Goal: Communication & Community: Answer question/provide support

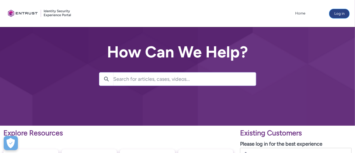
click at [339, 12] on button "Log in" at bounding box center [340, 13] width 20 height 9
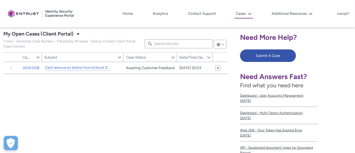
scroll to position [104, 0]
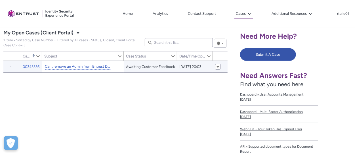
click at [85, 66] on link "Cant remove an Admin from Entrust Dashboard" at bounding box center [78, 67] width 66 height 6
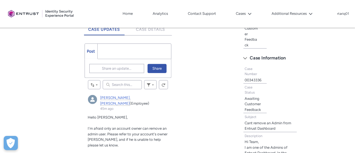
scroll to position [142, 0]
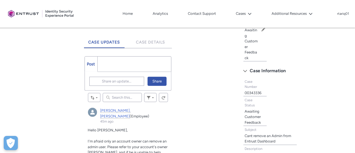
click at [115, 62] on ul "Post More" at bounding box center [128, 64] width 87 height 16
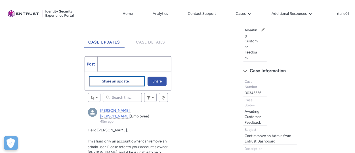
click at [108, 82] on span "Share an update..." at bounding box center [117, 81] width 30 height 9
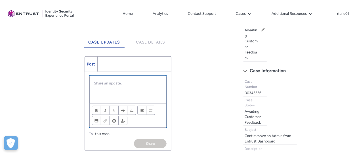
scroll to position [92, 0]
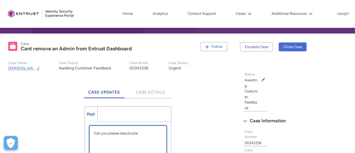
paste div "Chatter Publisher"
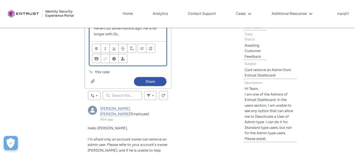
scroll to position [219, 0]
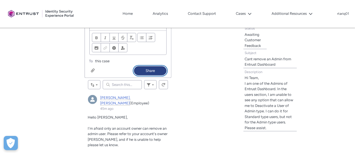
click at [160, 66] on button "Share" at bounding box center [150, 70] width 33 height 9
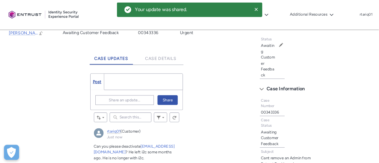
scroll to position [129, 0]
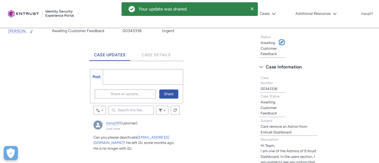
click at [281, 40] on span at bounding box center [282, 42] width 4 height 4
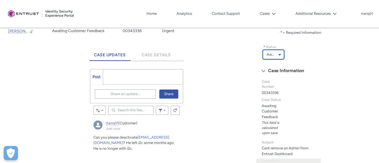
click at [277, 54] on button "Awaiting Customer Feedback" at bounding box center [273, 54] width 21 height 9
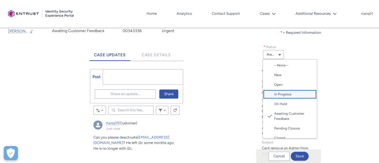
click at [295, 92] on span "In Progress" at bounding box center [293, 94] width 39 height 5
type lightning-combobox "In Progress"
type lightning-picklist "In Progress"
type records-record-picklist "In Progress"
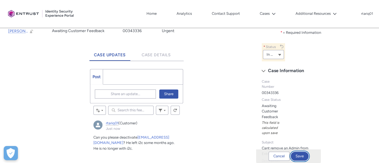
click at [296, 152] on button "Save" at bounding box center [300, 156] width 18 height 9
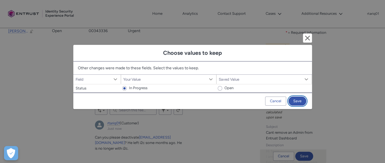
click at [300, 100] on button "Save" at bounding box center [297, 101] width 18 height 9
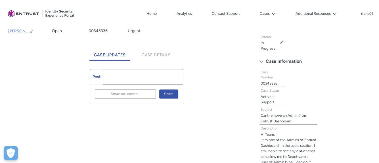
click at [329, 53] on div "Tabs Status In Progress Edit Status Case Information Case Number 00343336 Case …" at bounding box center [316, 110] width 120 height 158
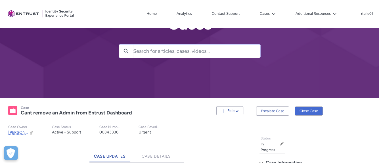
scroll to position [0, 0]
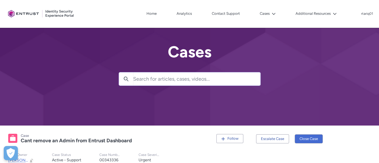
click at [355, 48] on div at bounding box center [189, 62] width 379 height 125
click at [355, 14] on p "rtariq01" at bounding box center [367, 14] width 12 height 4
click at [354, 24] on span "Log Out" at bounding box center [356, 25] width 12 height 5
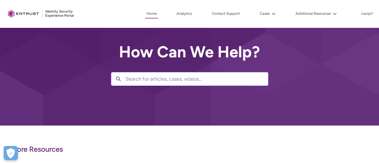
click at [378, 59] on div at bounding box center [189, 62] width 379 height 125
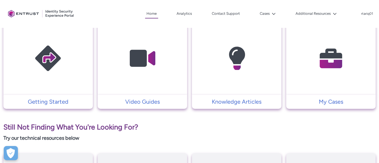
scroll to position [147, 0]
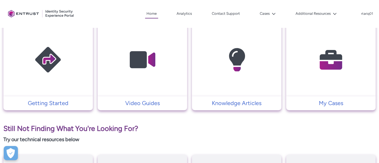
click at [325, 71] on img at bounding box center [331, 59] width 54 height 61
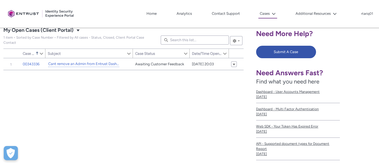
scroll to position [106, 0]
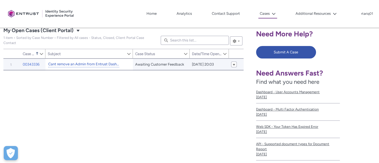
click at [83, 64] on link "Cant remove an Admin from Entrust Dashboard" at bounding box center [83, 64] width 71 height 6
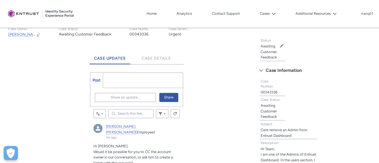
scroll to position [133, 0]
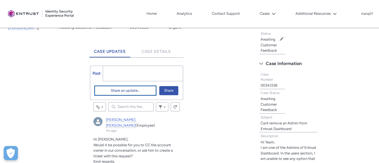
click at [132, 90] on span "Share an update..." at bounding box center [126, 90] width 30 height 9
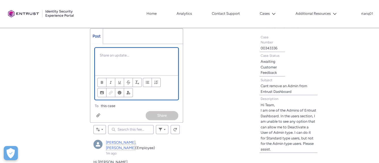
scroll to position [171, 0]
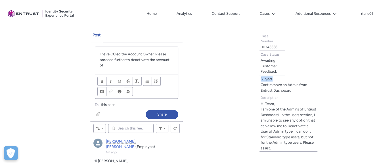
drag, startPoint x: 378, startPoint y: 67, endPoint x: 380, endPoint y: 71, distance: 4.1
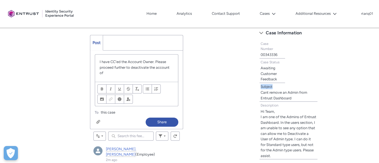
scroll to position [136, 0]
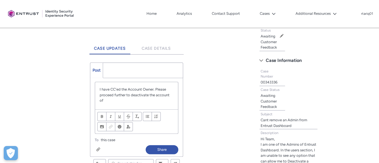
click at [169, 93] on p "I have CC'ed the Account Owner. Please proceed further to deactivate the accoun…" at bounding box center [137, 95] width 74 height 17
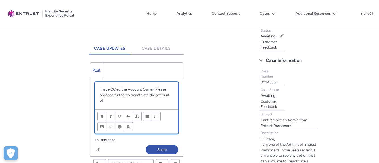
paste div "Chatter Publisher"
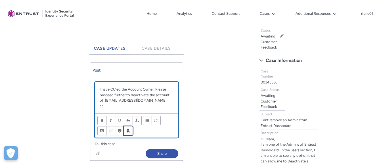
click at [127, 129] on lightning-primitive-icon "Insert content" at bounding box center [128, 131] width 4 height 4
click at [165, 106] on p "cc: @dhanks" at bounding box center [137, 106] width 74 height 6
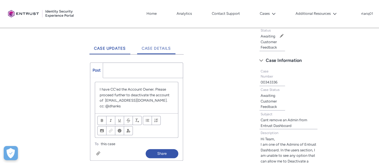
click at [164, 47] on span "Case Details" at bounding box center [157, 48] width 30 height 5
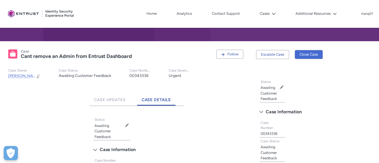
scroll to position [84, 0]
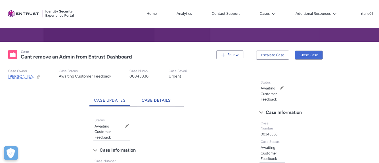
click at [104, 97] on link "Case Updates" at bounding box center [109, 99] width 41 height 16
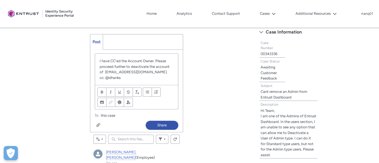
scroll to position [153, 0]
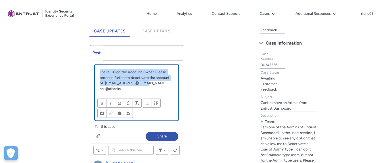
drag, startPoint x: 137, startPoint y: 80, endPoint x: 85, endPoint y: 67, distance: 52.8
copy p "I have CC'ed the Account Owner. Please proceed further to deactivate the accoun…"
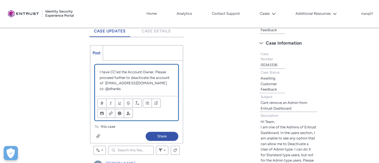
click at [134, 92] on div "I have CC'ed the Account Owner. Please proceed further to deactivate the accoun…" at bounding box center [136, 80] width 83 height 31
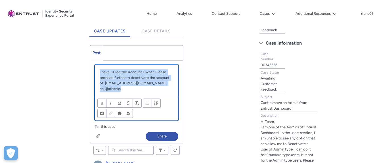
drag, startPoint x: 134, startPoint y: 90, endPoint x: 87, endPoint y: 63, distance: 54.6
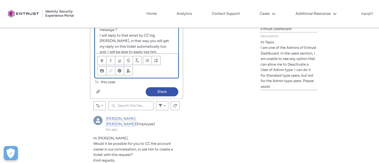
scroll to position [238, 0]
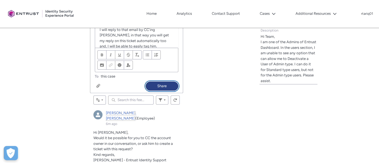
drag, startPoint x: 155, startPoint y: 83, endPoint x: 122, endPoint y: 78, distance: 33.9
click at [134, 79] on div "Review the errors on this page. Share an update... I tried tagging him here, bu…" at bounding box center [136, 34] width 93 height 117
click at [109, 76] on span "this case" at bounding box center [108, 77] width 14 height 6
click at [156, 83] on button "Share" at bounding box center [162, 85] width 33 height 9
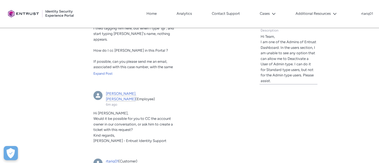
scroll to position [143, 0]
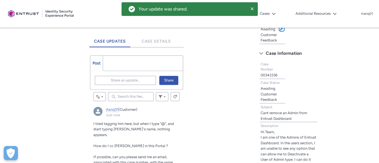
click at [280, 29] on span at bounding box center [282, 29] width 4 height 4
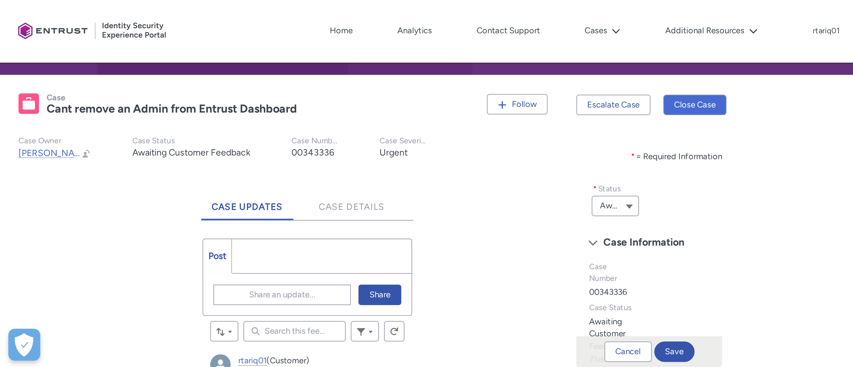
scroll to position [89, 0]
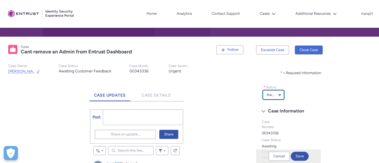
click at [273, 98] on span "Awaiting Customer Feedback" at bounding box center [271, 95] width 8 height 9
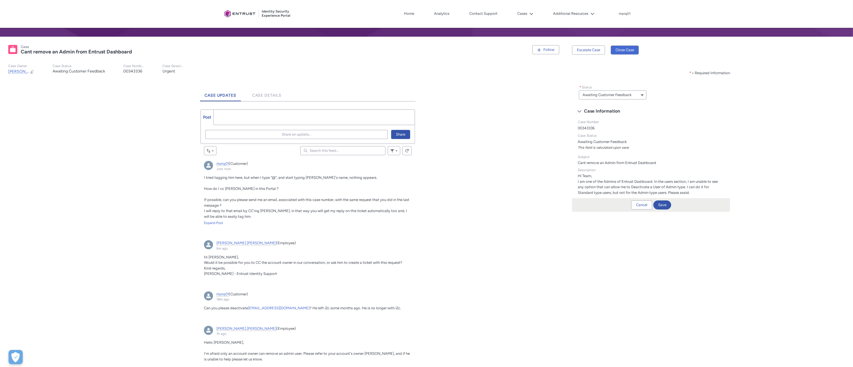
click at [379, 145] on div "Tabs * = Required Information * Status Awaiting Customer Feedback --None-- New …" at bounding box center [710, 145] width 277 height 147
click at [379, 94] on span "Awaiting Customer Feedback" at bounding box center [606, 95] width 49 height 9
click at [379, 136] on span "In Progress" at bounding box center [616, 134] width 52 height 5
type lightning-combobox "In Progress"
type lightning-picklist "In Progress"
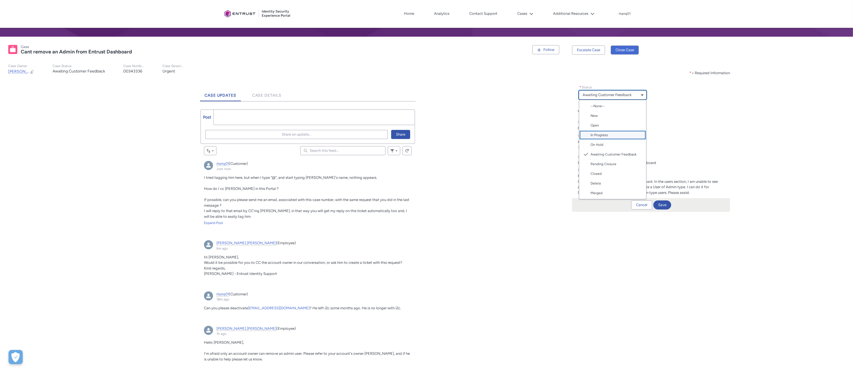
type records-record-picklist "In Progress"
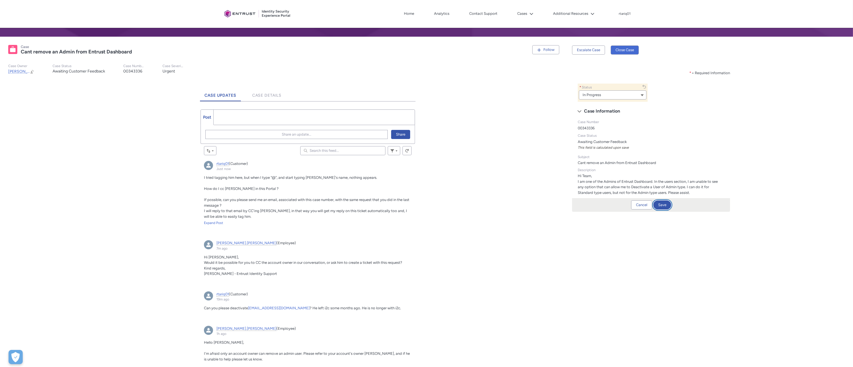
click at [379, 163] on button "Save" at bounding box center [662, 204] width 18 height 9
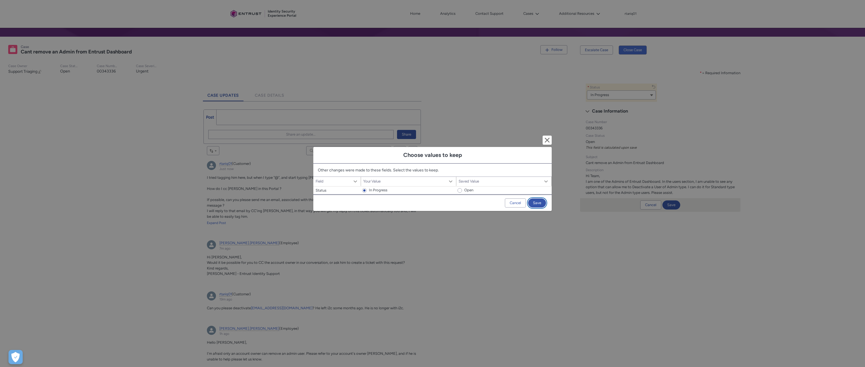
click at [379, 163] on button "Save" at bounding box center [537, 202] width 18 height 9
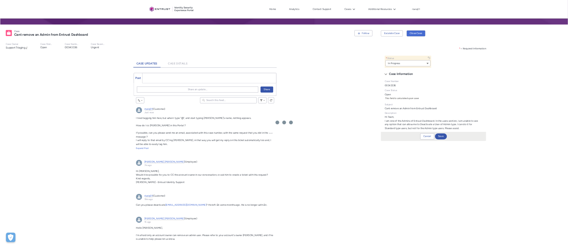
scroll to position [0, 0]
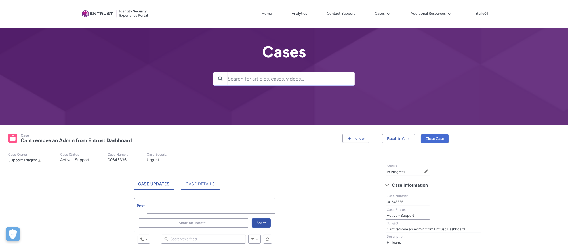
click at [209, 163] on span "Case Details" at bounding box center [201, 184] width 30 height 5
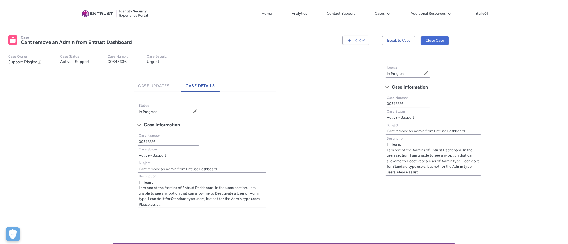
scroll to position [130, 0]
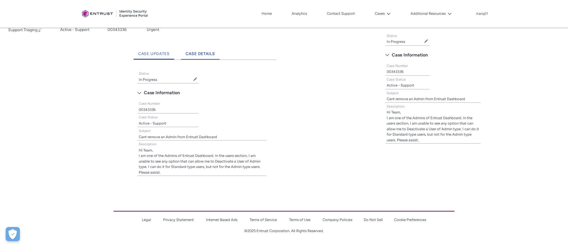
click at [151, 55] on span "Case Updates" at bounding box center [154, 53] width 32 height 5
